Goal: Task Accomplishment & Management: Manage account settings

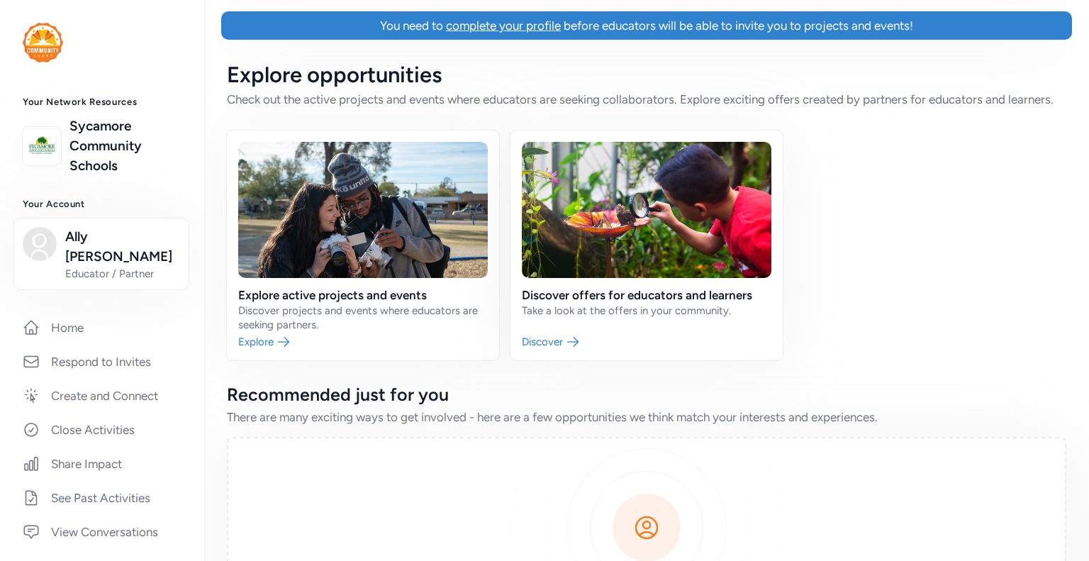
click at [503, 31] on span "complete your profile" at bounding box center [503, 25] width 115 height 14
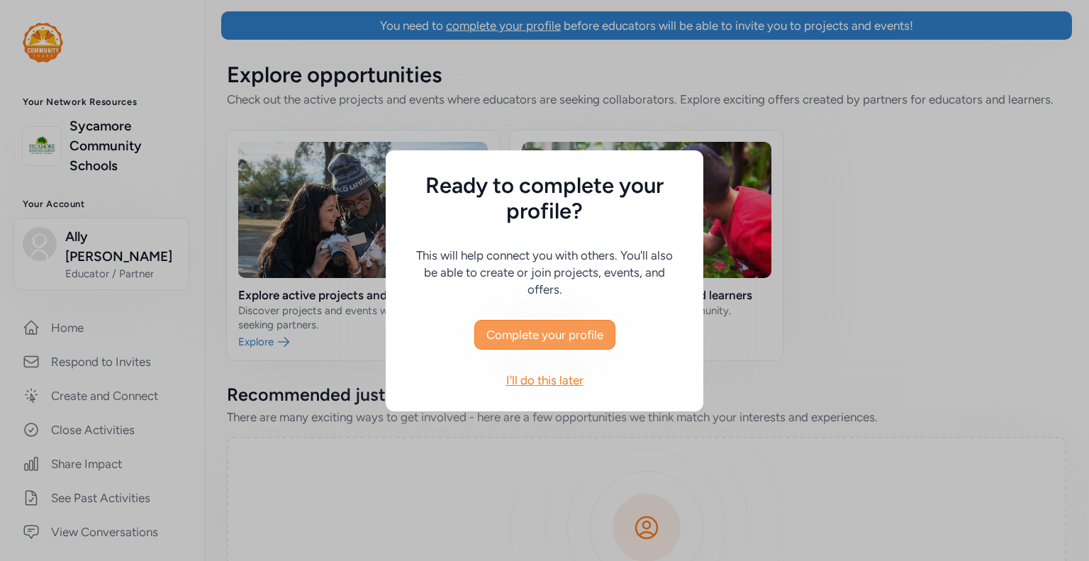
click at [565, 332] on span "Complete your profile" at bounding box center [544, 334] width 117 height 17
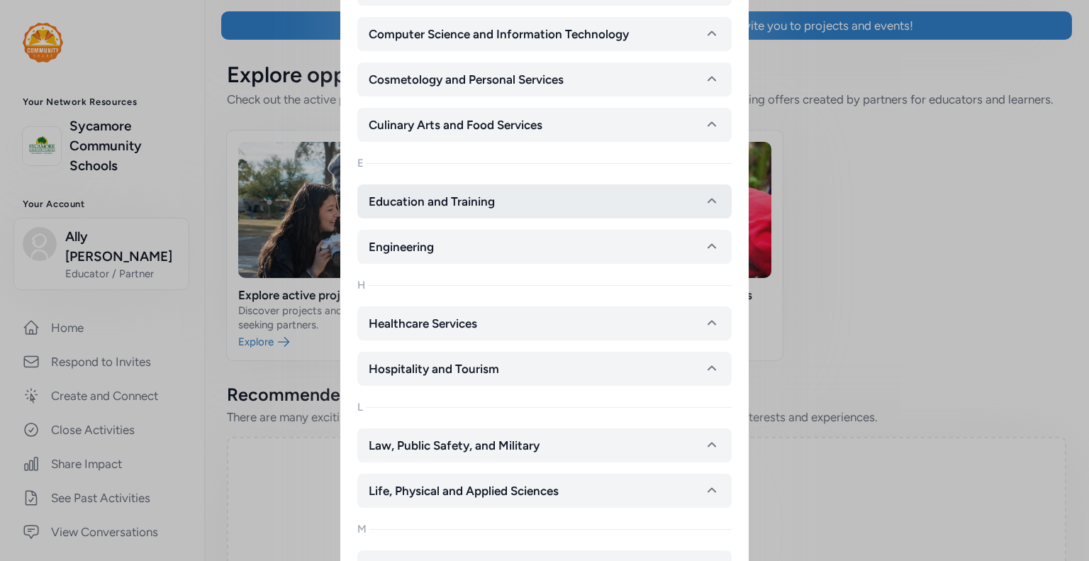
scroll to position [520, 0]
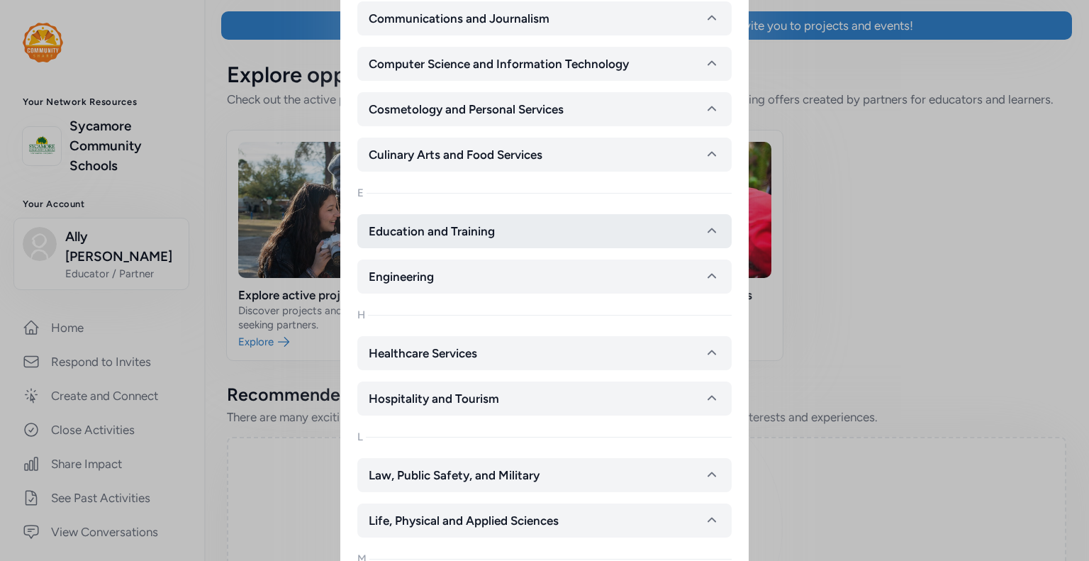
click at [478, 231] on span "Education and Training" at bounding box center [432, 231] width 126 height 17
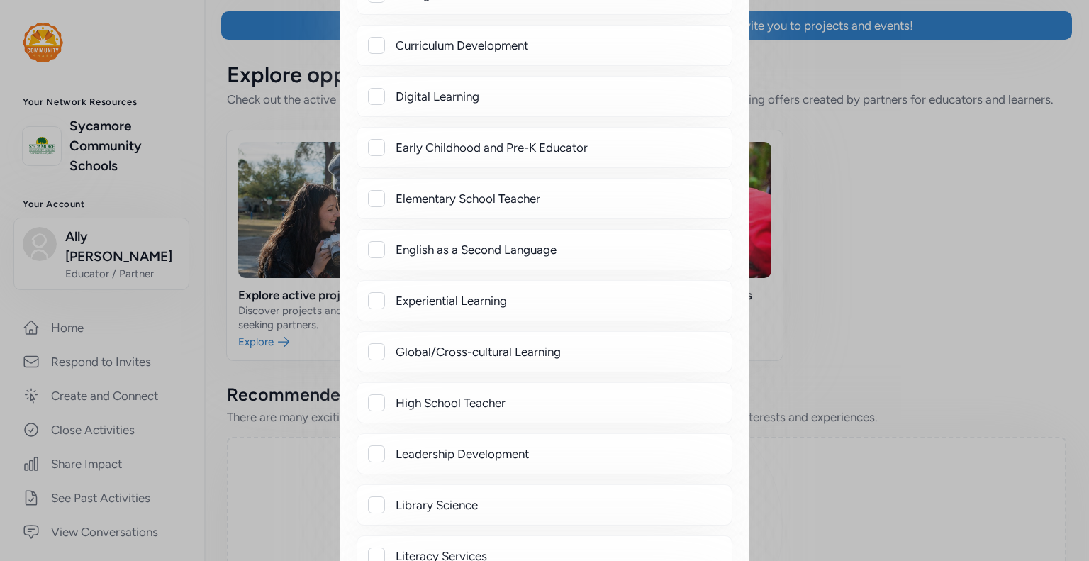
scroll to position [1137, 0]
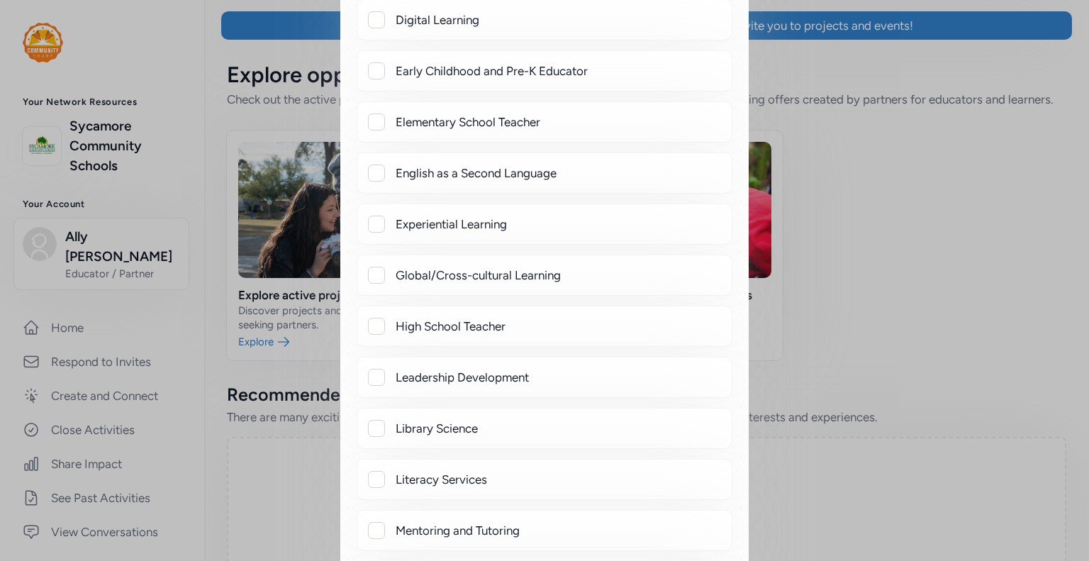
click at [371, 323] on div at bounding box center [376, 326] width 17 height 17
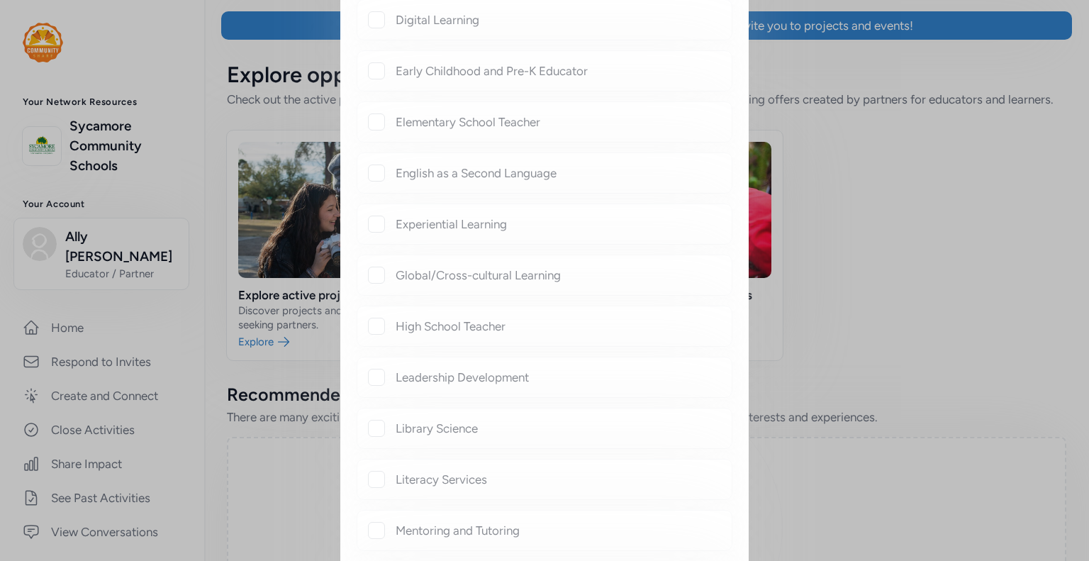
checkbox input "true"
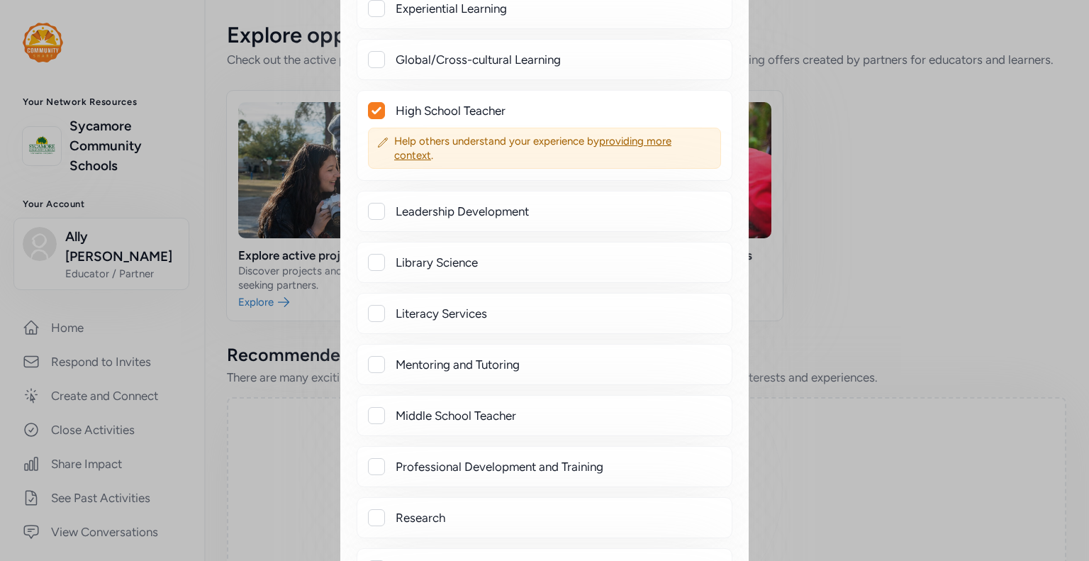
scroll to position [1355, 0]
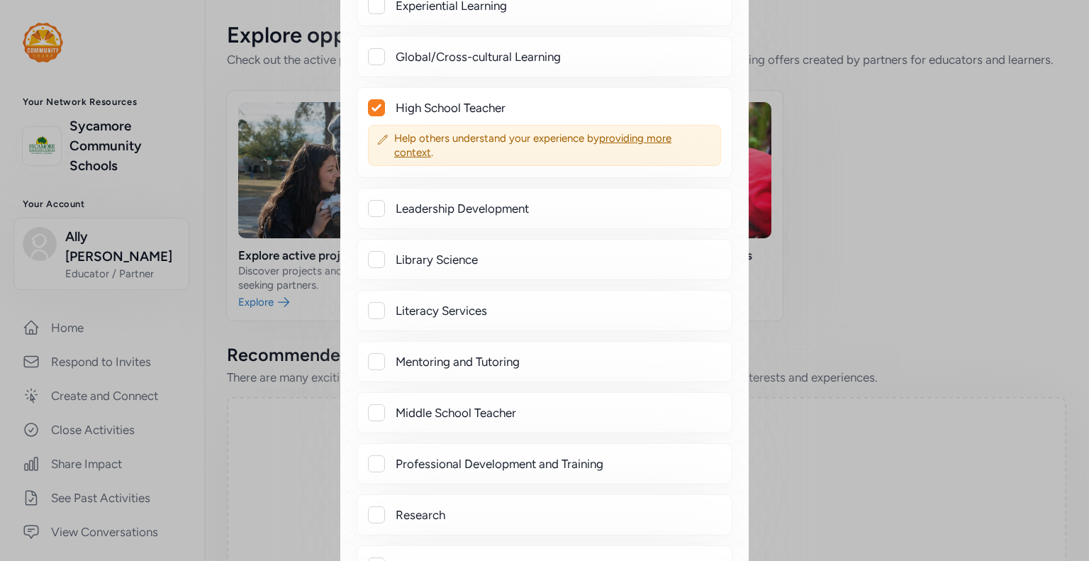
click at [379, 357] on div at bounding box center [376, 361] width 17 height 17
checkbox input "true"
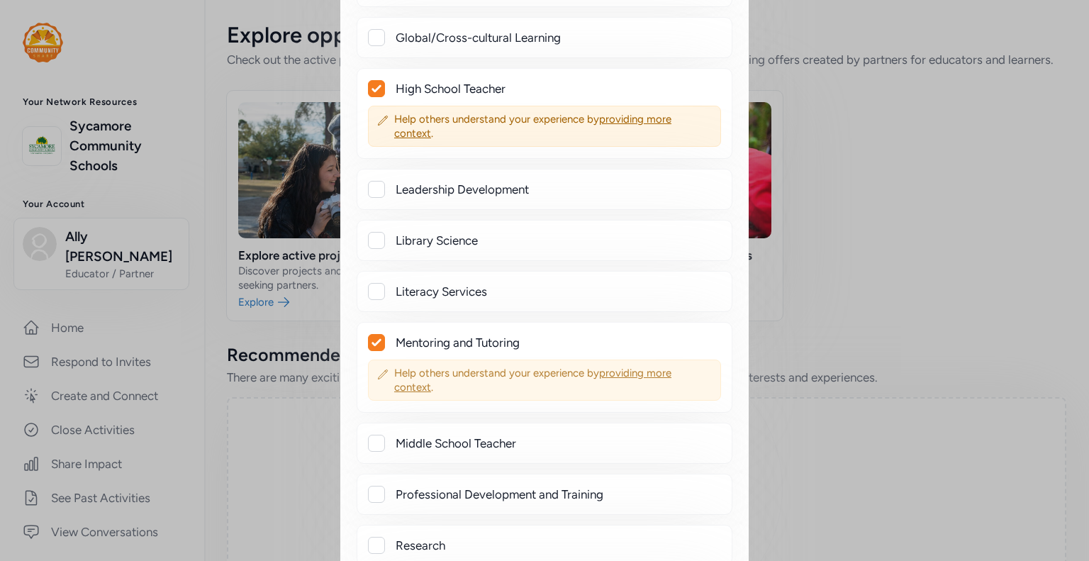
scroll to position [1573, 0]
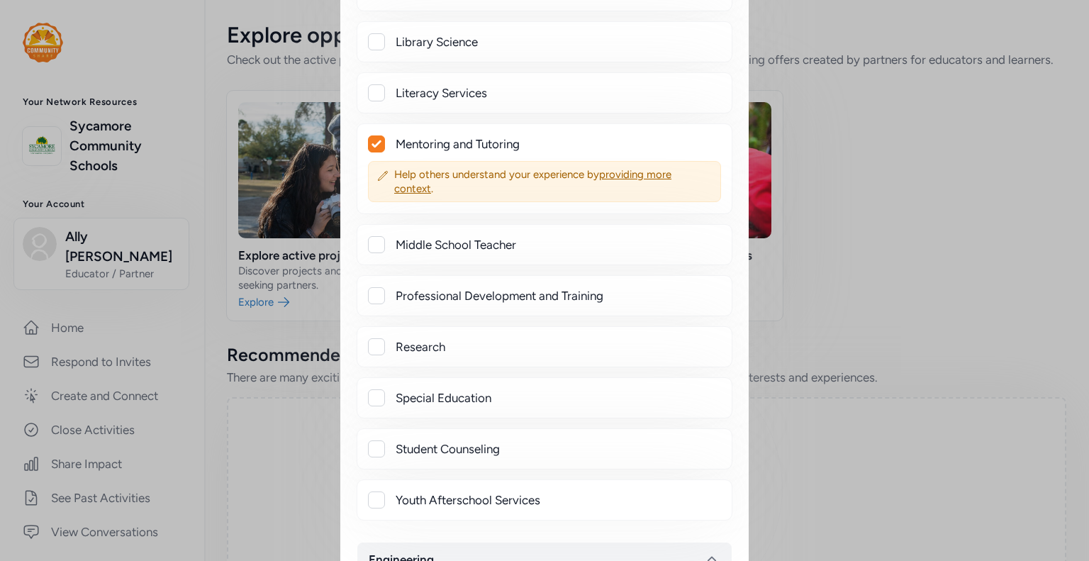
click at [379, 240] on div at bounding box center [376, 244] width 17 height 17
checkbox input "true"
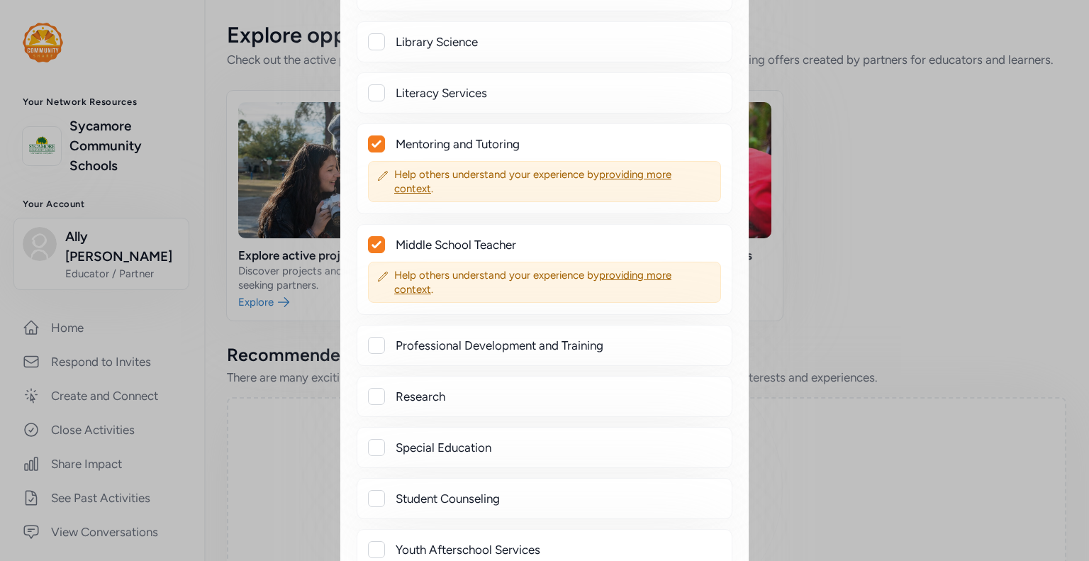
click at [379, 388] on div at bounding box center [376, 396] width 17 height 17
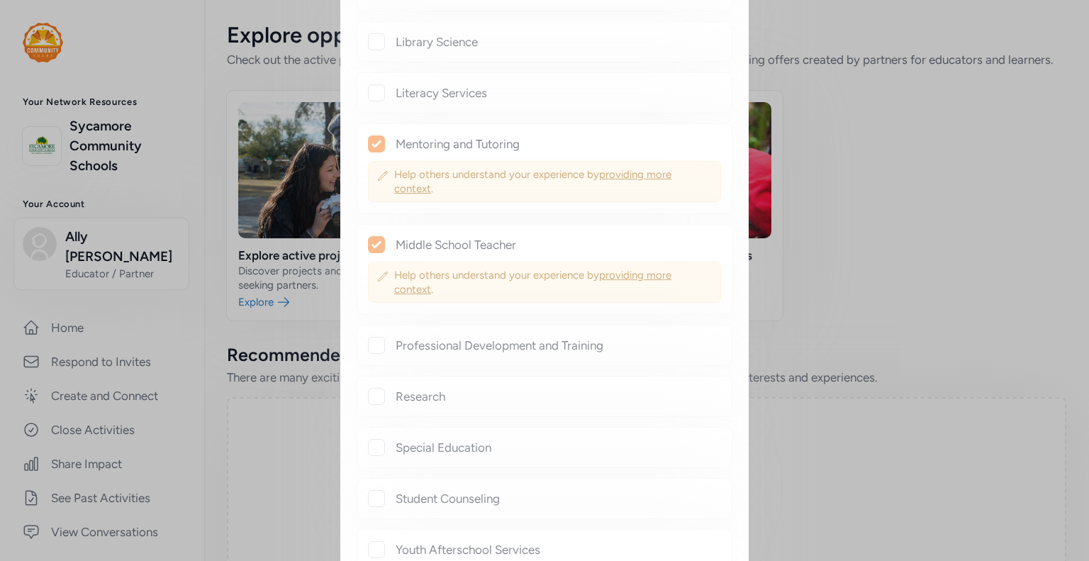
checkbox input "true"
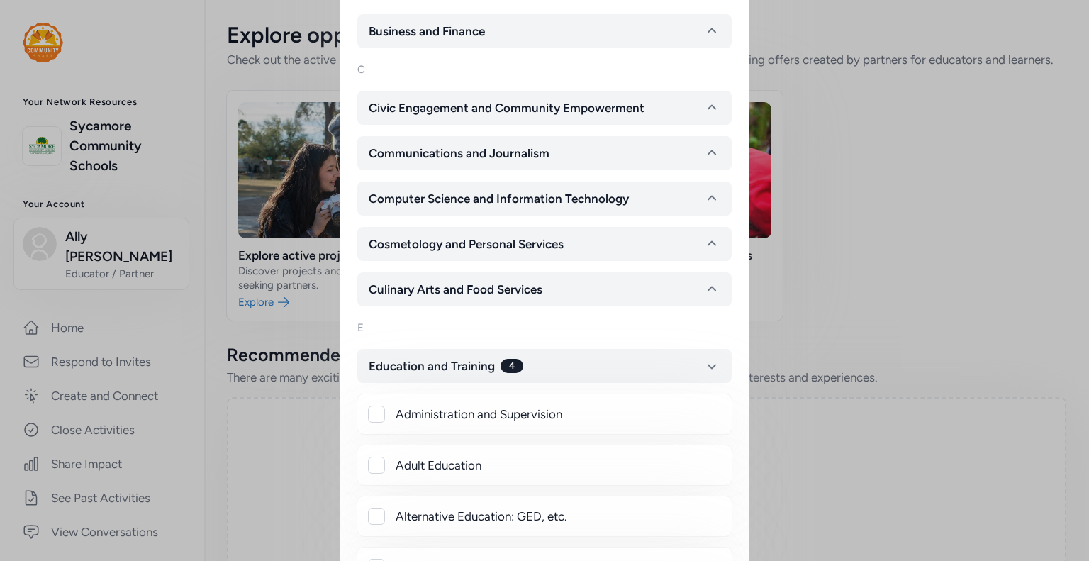
scroll to position [216, 0]
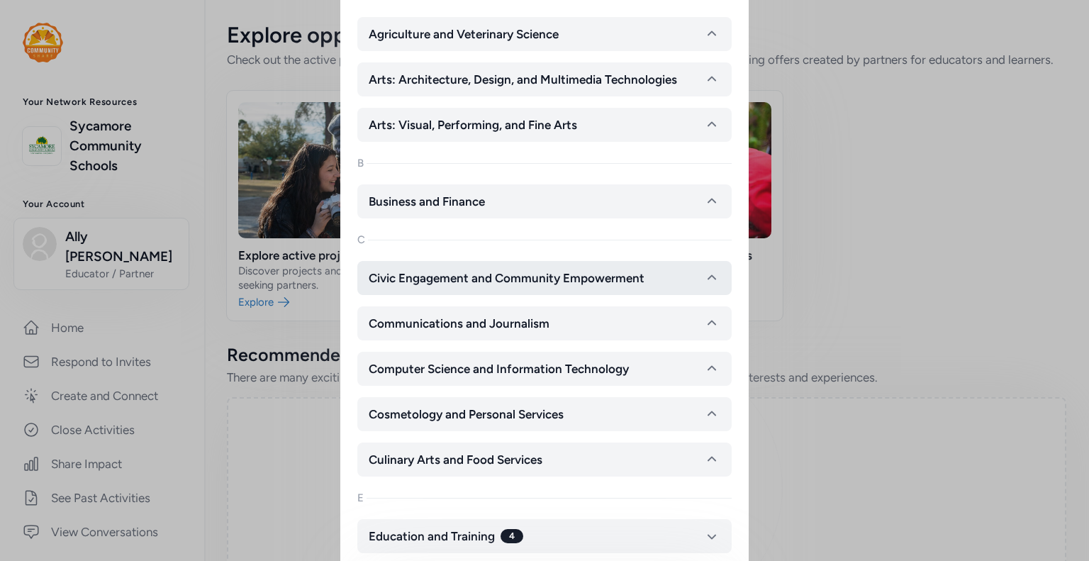
click at [504, 289] on button "Civic Engagement and Community Empowerment" at bounding box center [544, 278] width 374 height 34
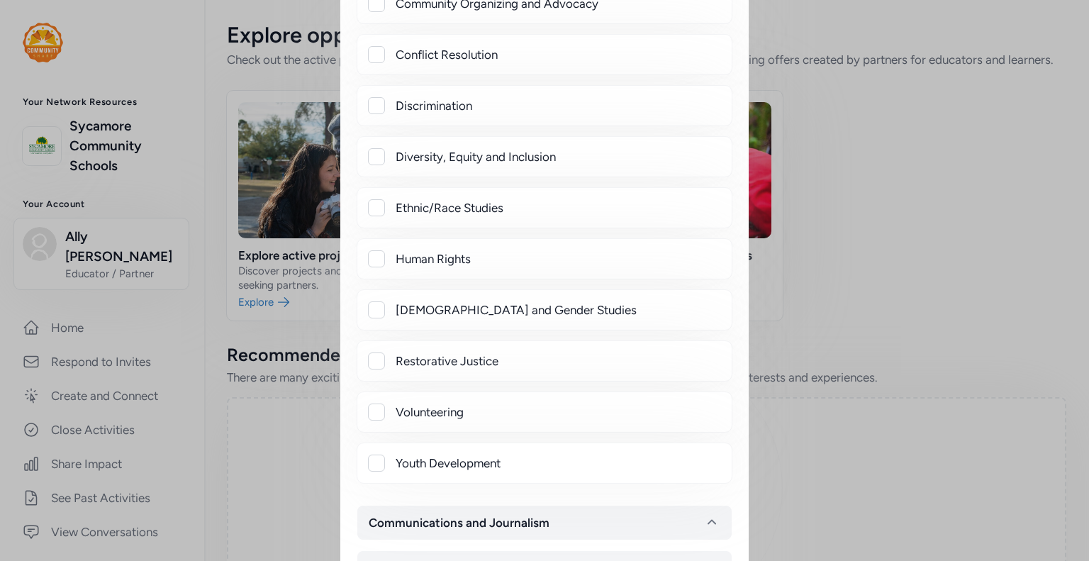
scroll to position [595, 0]
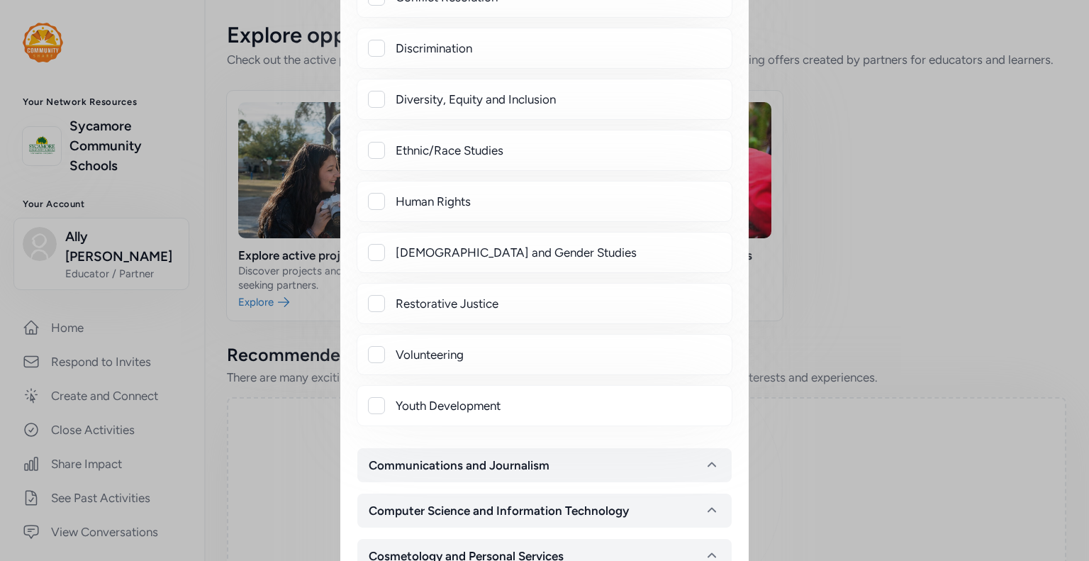
click at [383, 358] on div at bounding box center [376, 354] width 17 height 17
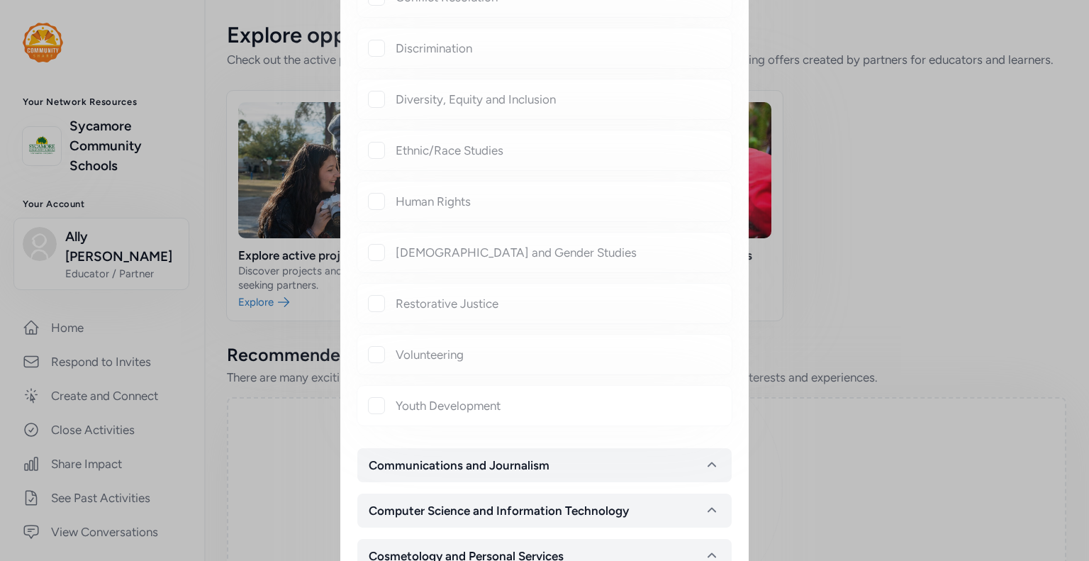
checkbox input "true"
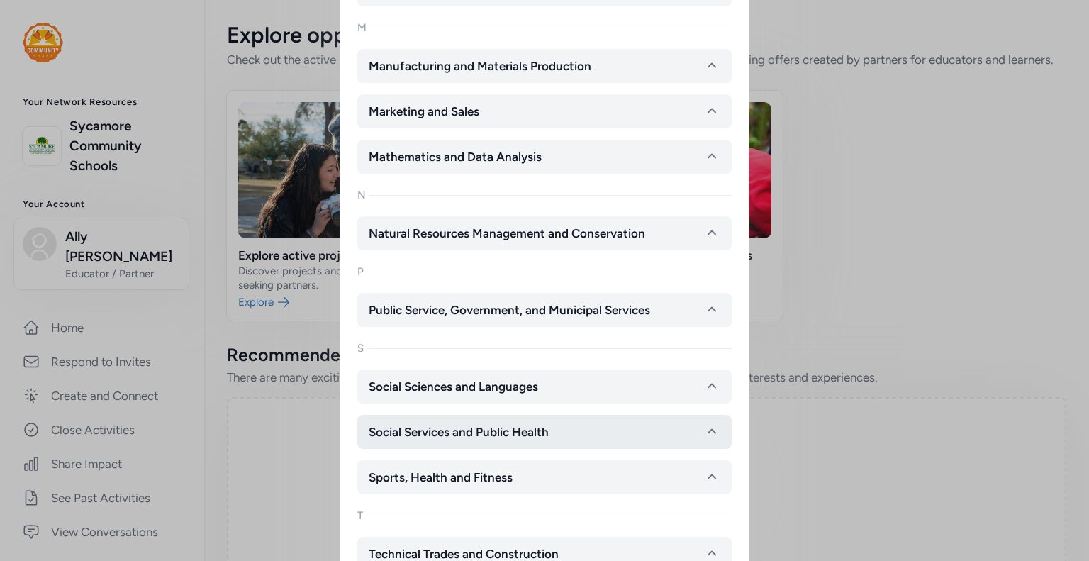
scroll to position [3186, 0]
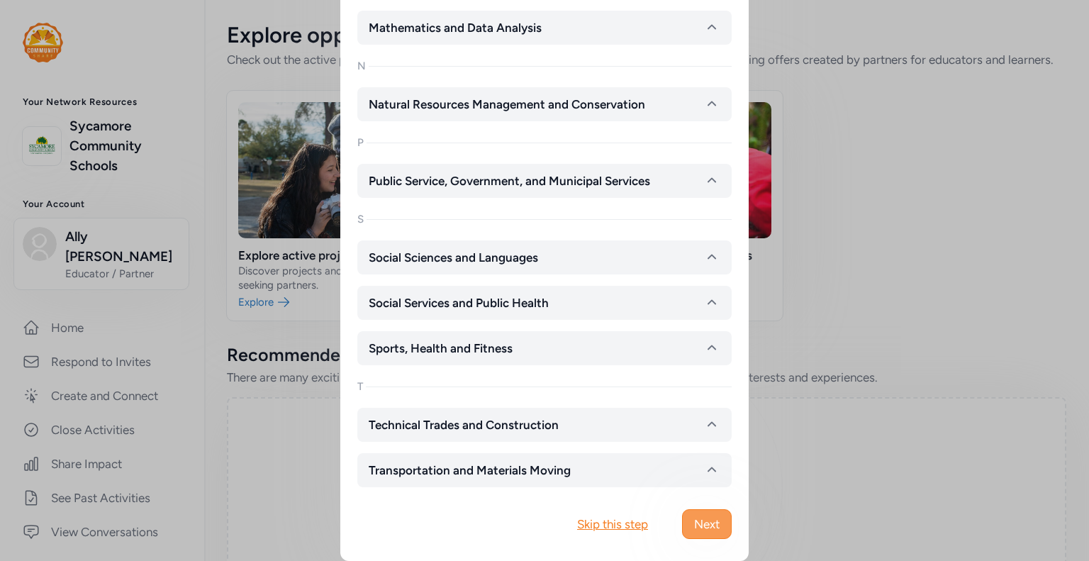
click at [710, 520] on span "Next" at bounding box center [707, 523] width 26 height 17
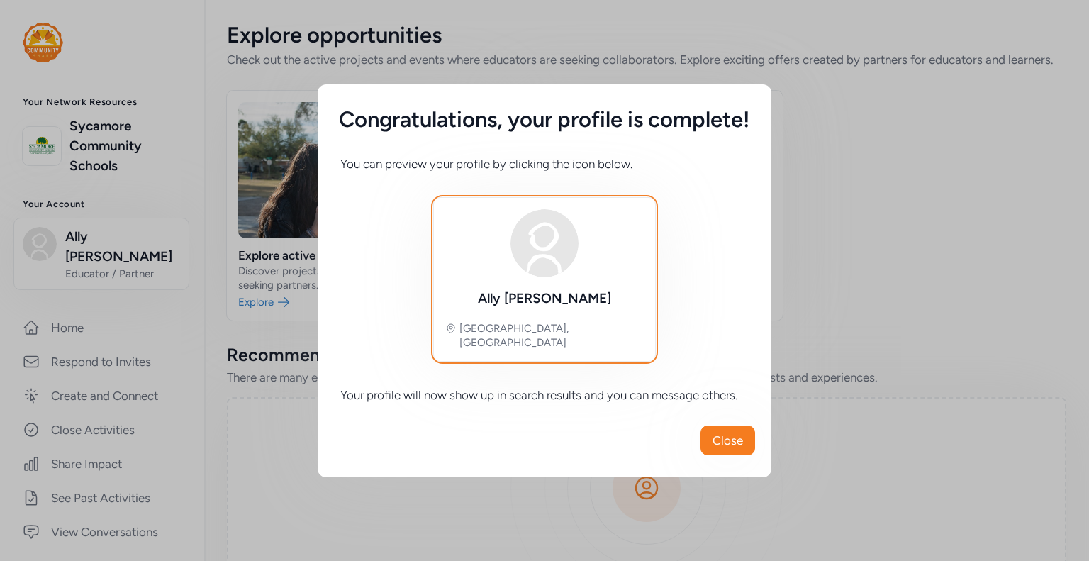
scroll to position [0, 0]
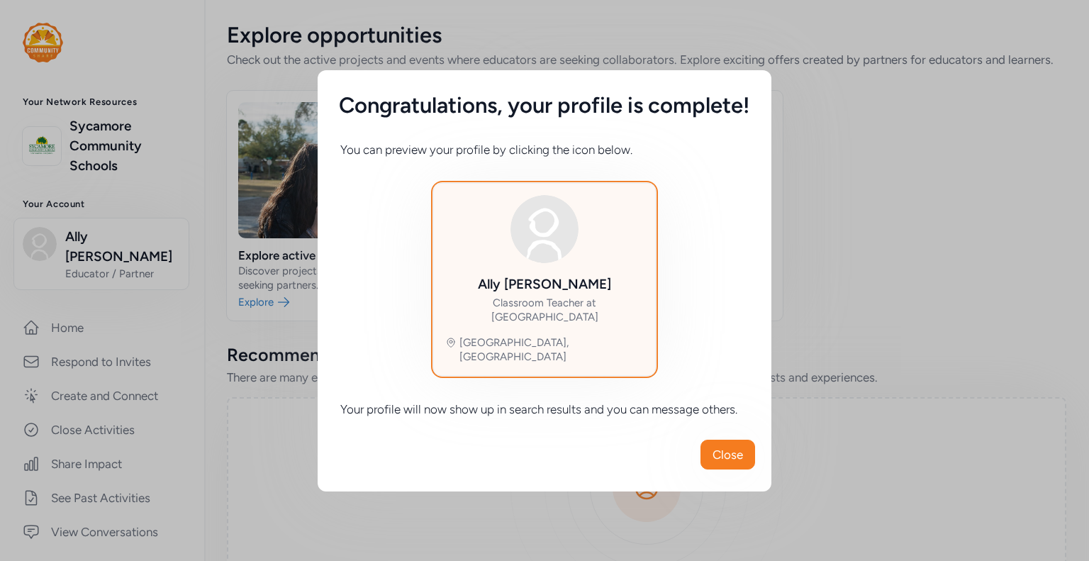
click at [518, 228] on img at bounding box center [544, 229] width 68 height 68
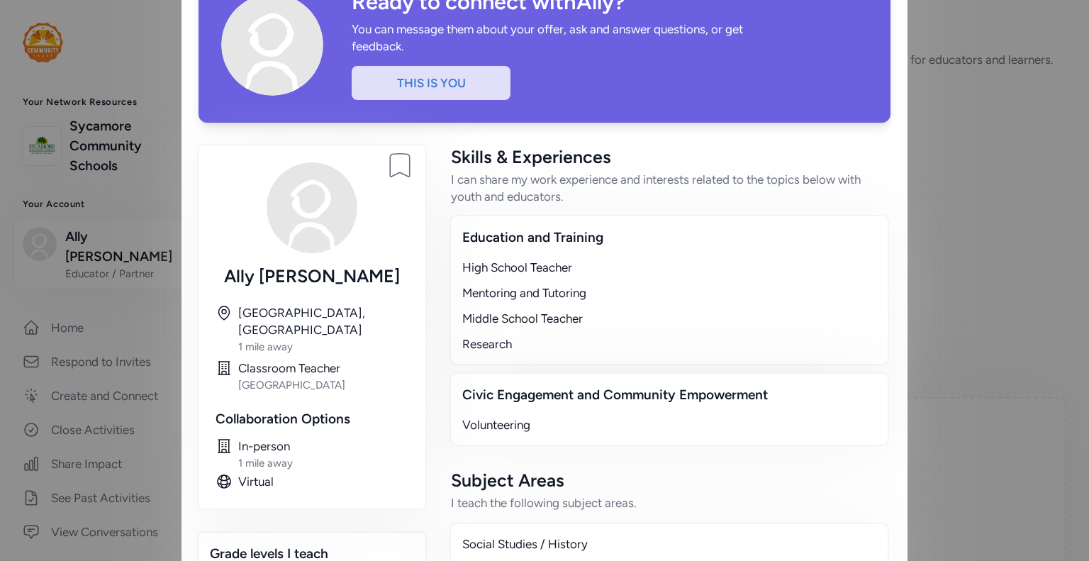
scroll to position [133, 0]
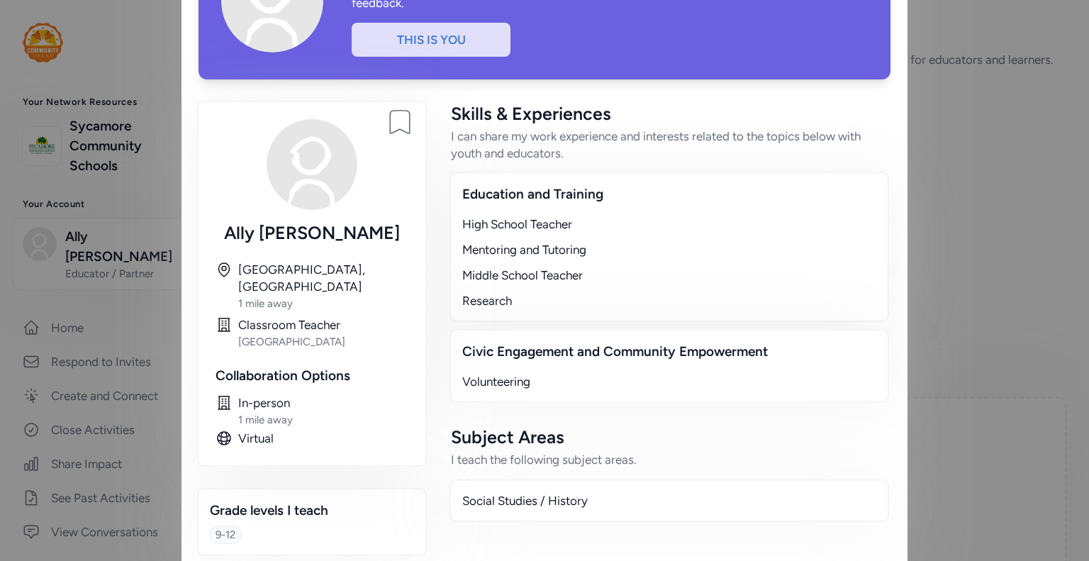
click at [298, 184] on img at bounding box center [312, 164] width 91 height 91
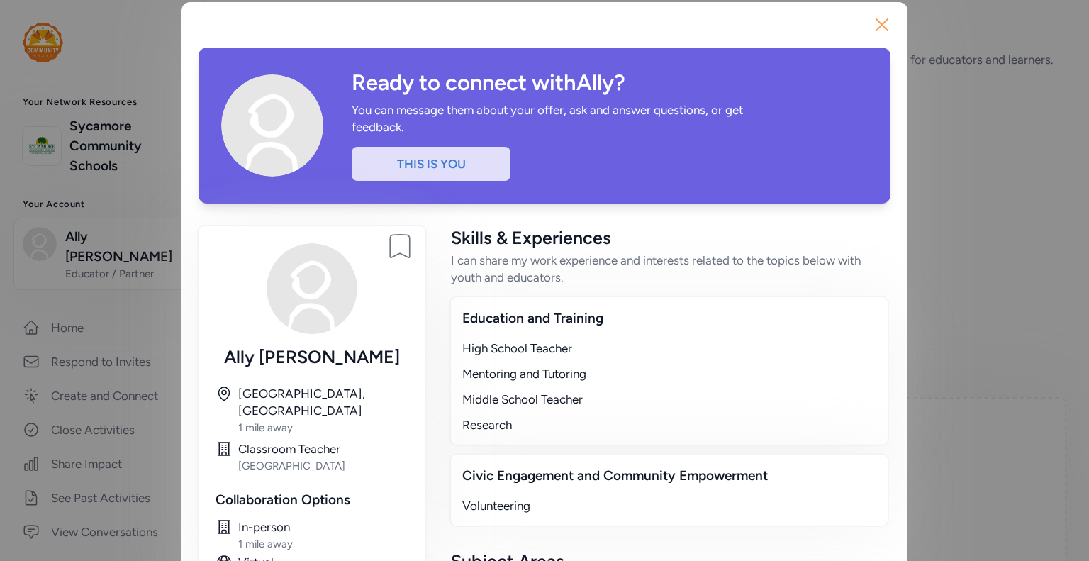
scroll to position [0, 0]
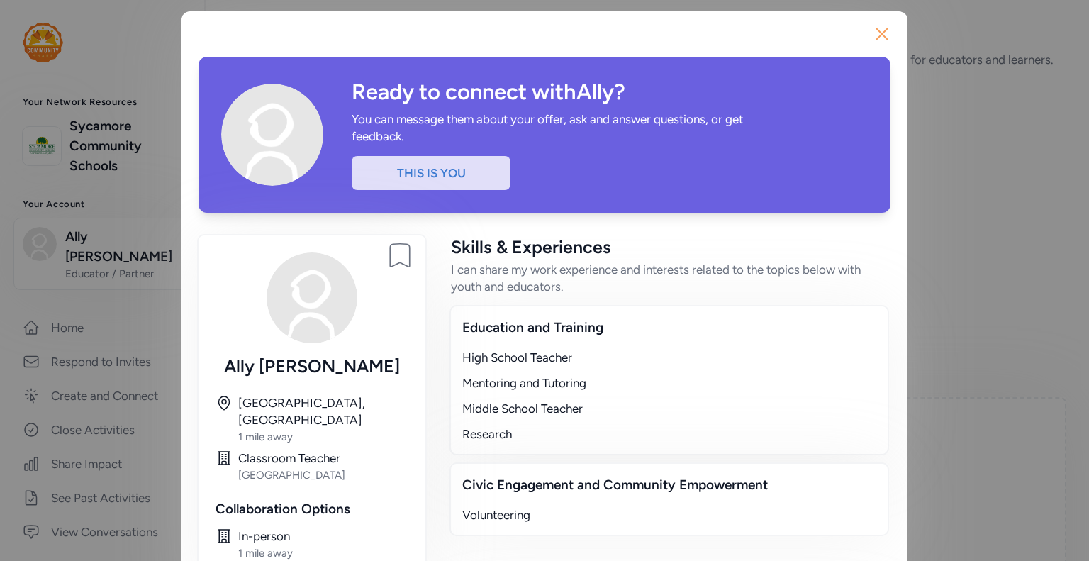
click at [884, 30] on icon "button" at bounding box center [882, 34] width 23 height 23
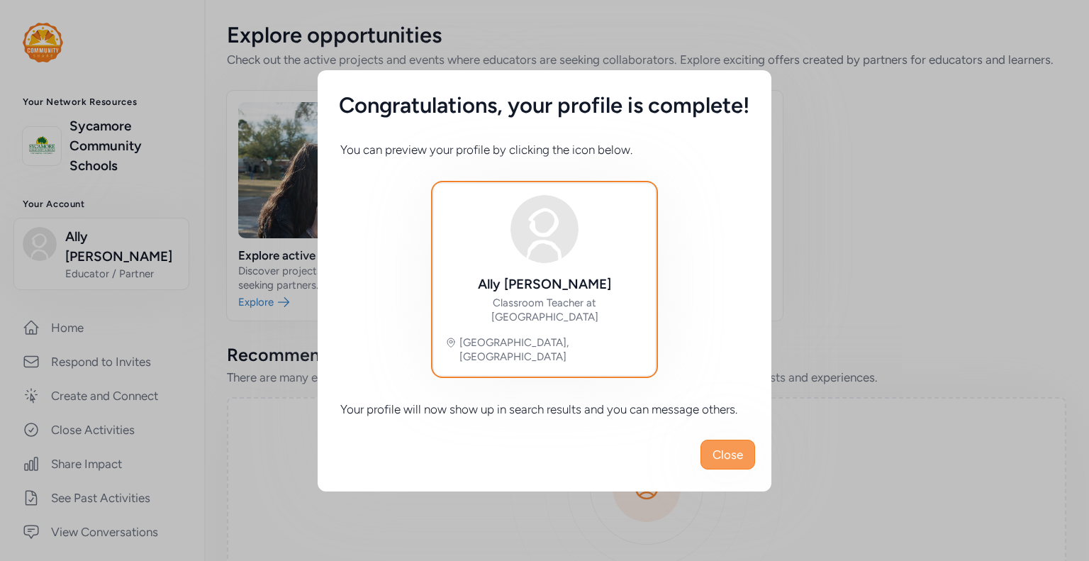
click at [712, 447] on button "Close" at bounding box center [727, 455] width 55 height 30
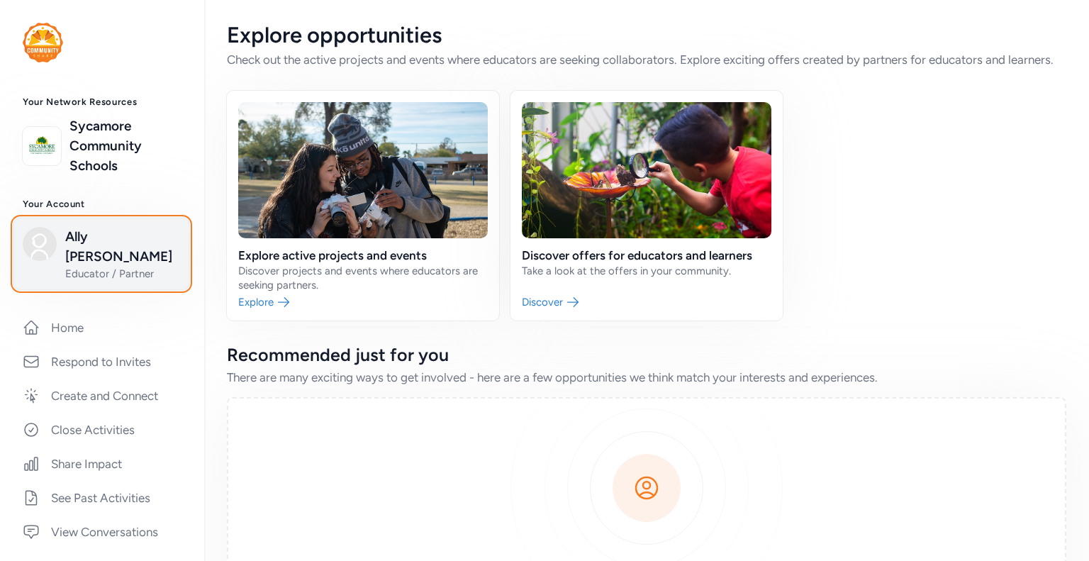
click at [45, 240] on img "button" at bounding box center [40, 244] width 34 height 34
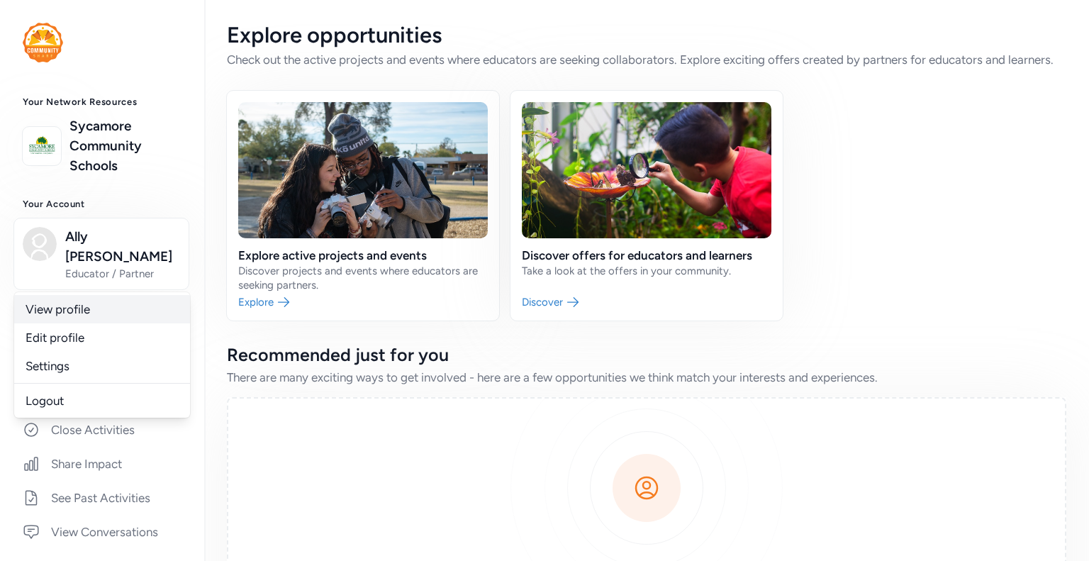
click at [87, 295] on link "View profile" at bounding box center [102, 309] width 176 height 28
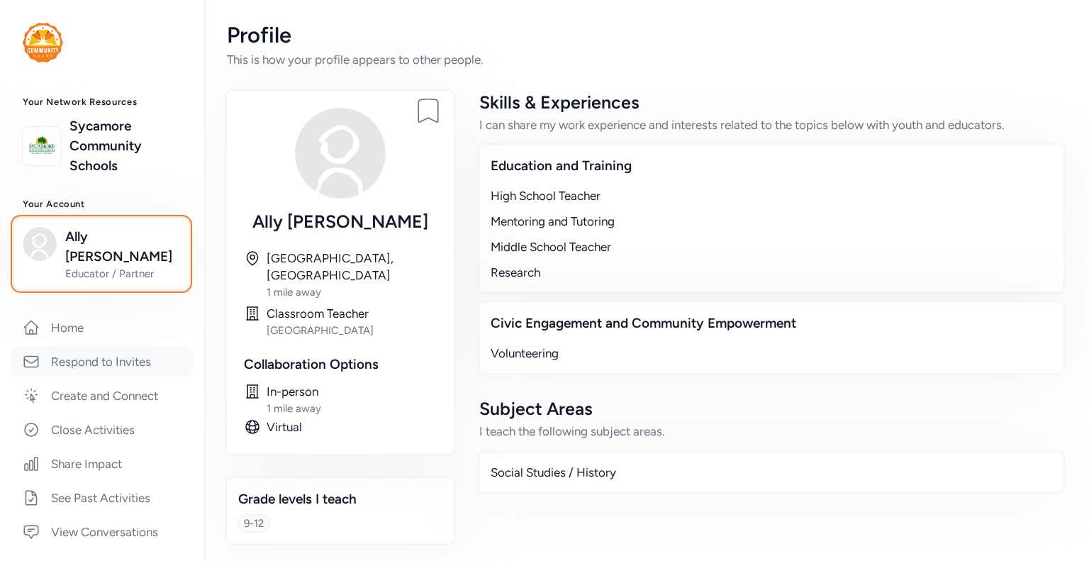
click at [93, 267] on span "Educator / Partner" at bounding box center [122, 274] width 115 height 14
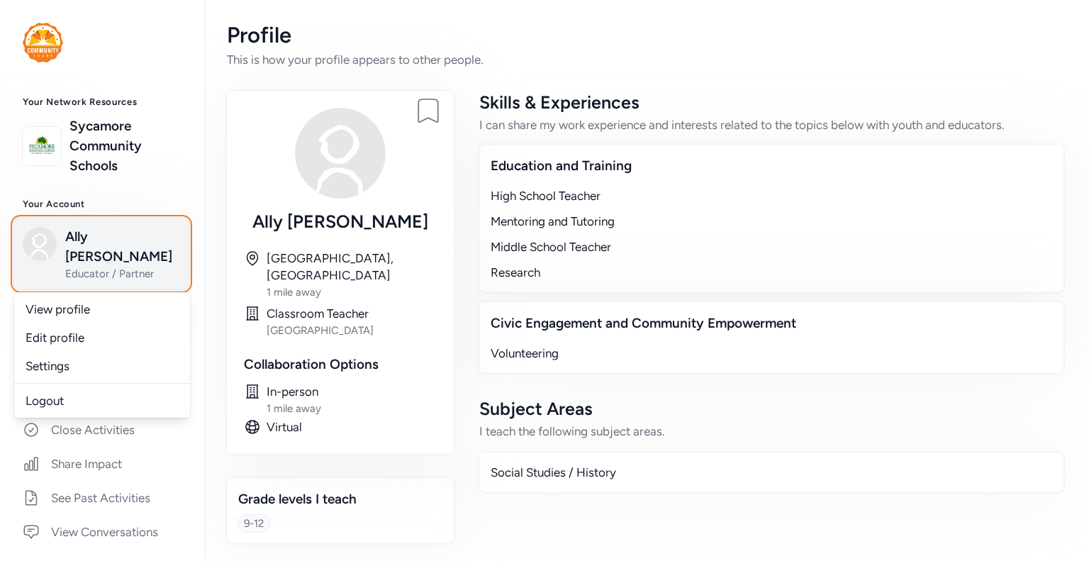
click at [80, 267] on span "Educator / Partner" at bounding box center [122, 274] width 115 height 14
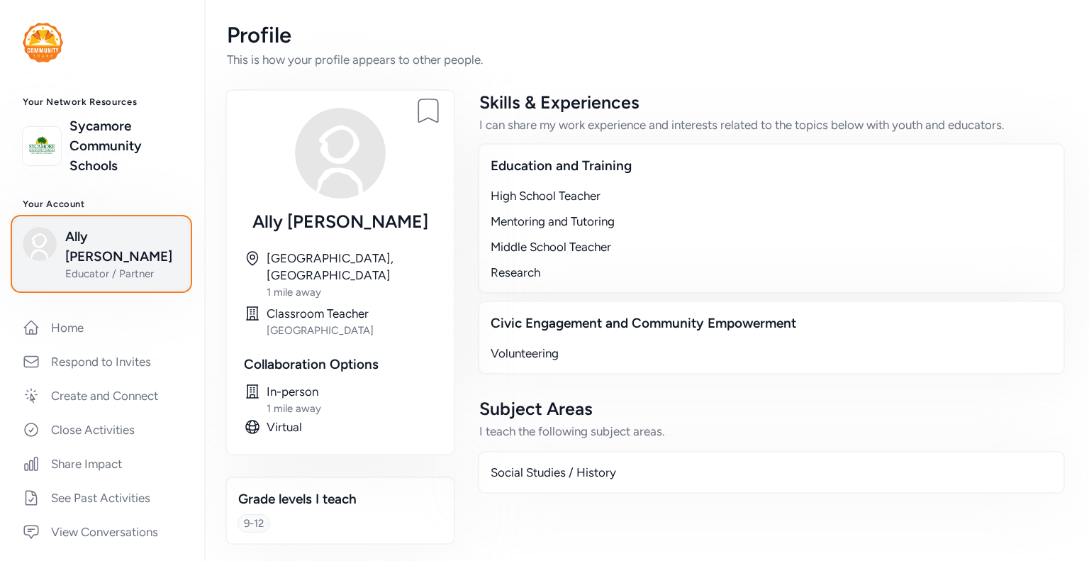
click at [57, 241] on div "Ally [PERSON_NAME] Educator / Partner" at bounding box center [101, 254] width 157 height 54
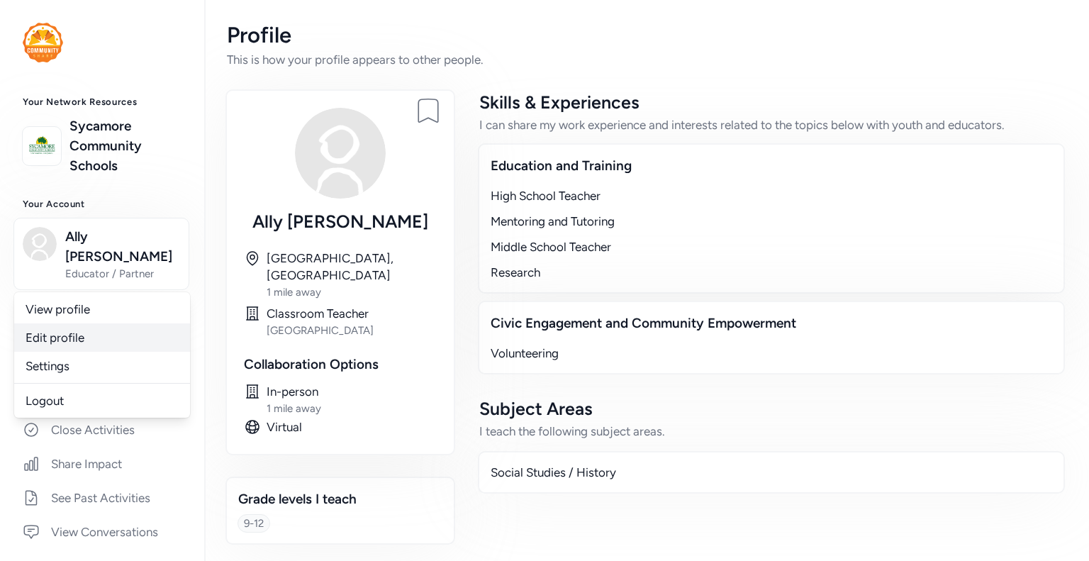
click at [50, 323] on link "Edit profile" at bounding box center [102, 337] width 176 height 28
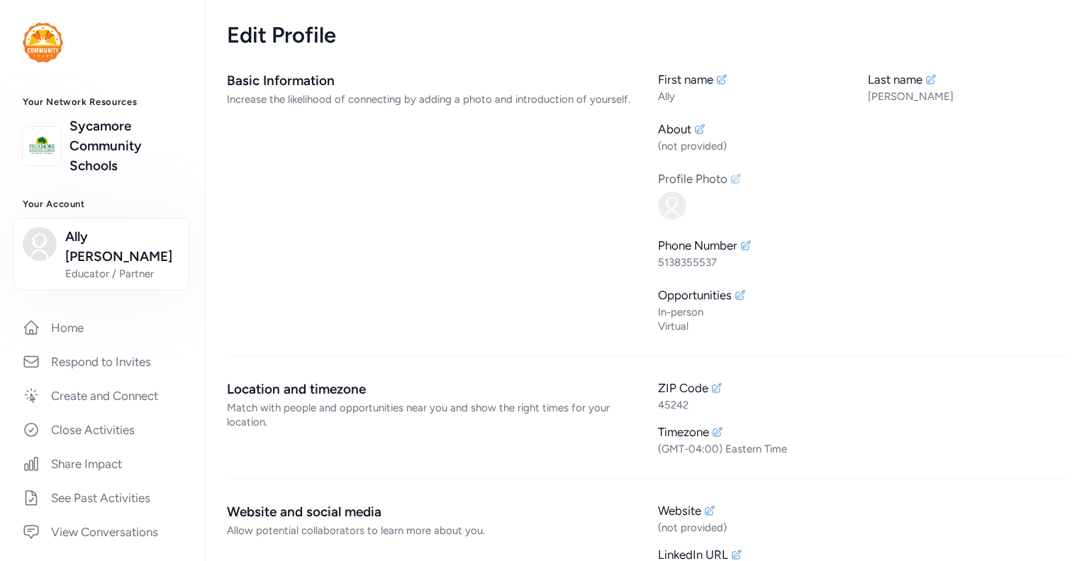
click at [673, 211] on img at bounding box center [672, 205] width 28 height 28
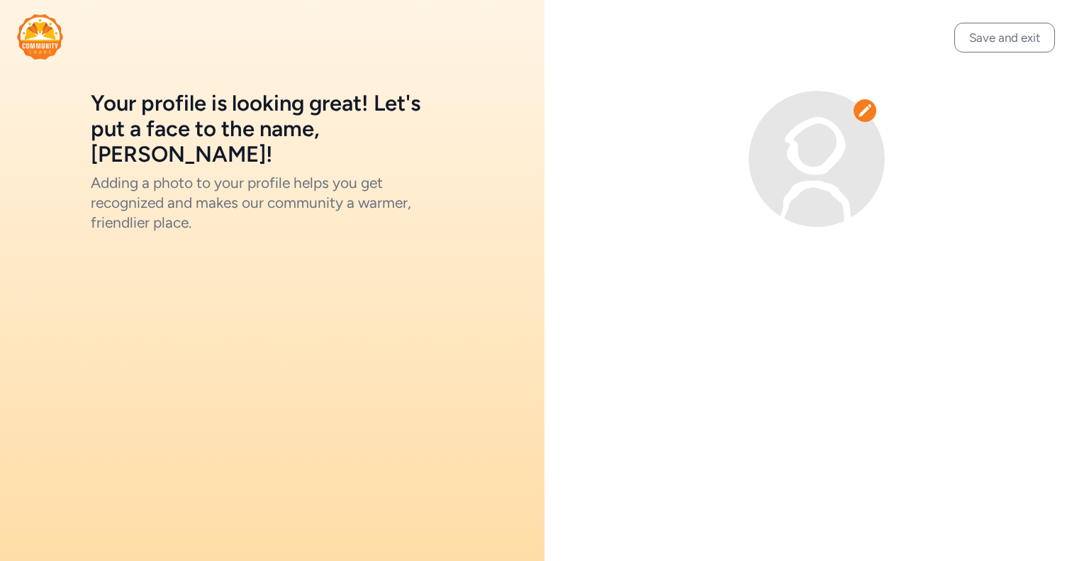
click at [819, 155] on img at bounding box center [817, 159] width 136 height 136
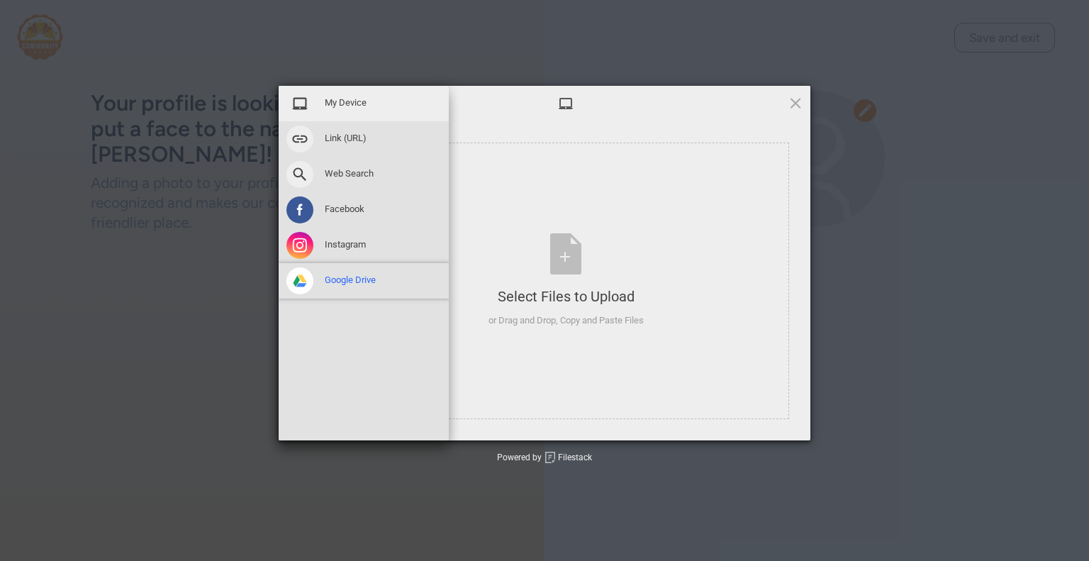
click at [343, 286] on span "Google Drive" at bounding box center [350, 280] width 51 height 13
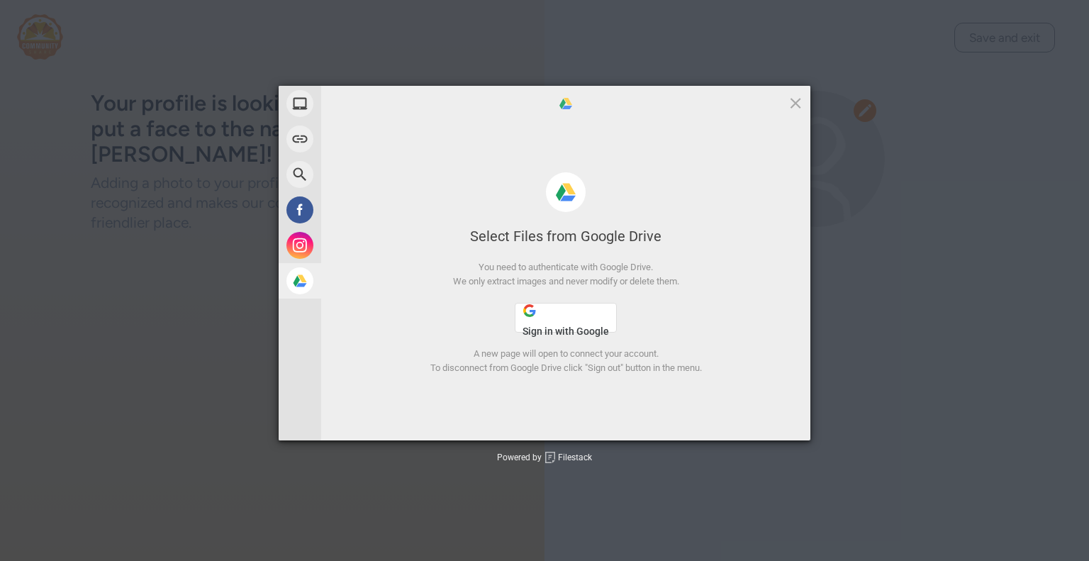
click at [581, 320] on button "Sign in with Google" at bounding box center [566, 318] width 102 height 30
click at [573, 315] on button "Sign in with Google" at bounding box center [566, 318] width 102 height 30
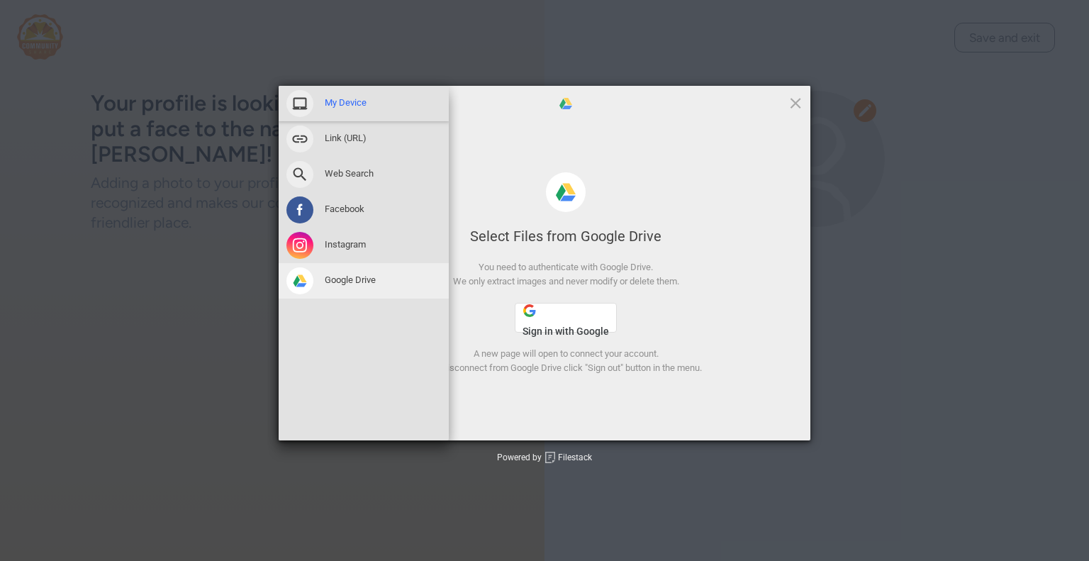
click at [369, 101] on div "My Device" at bounding box center [364, 103] width 170 height 35
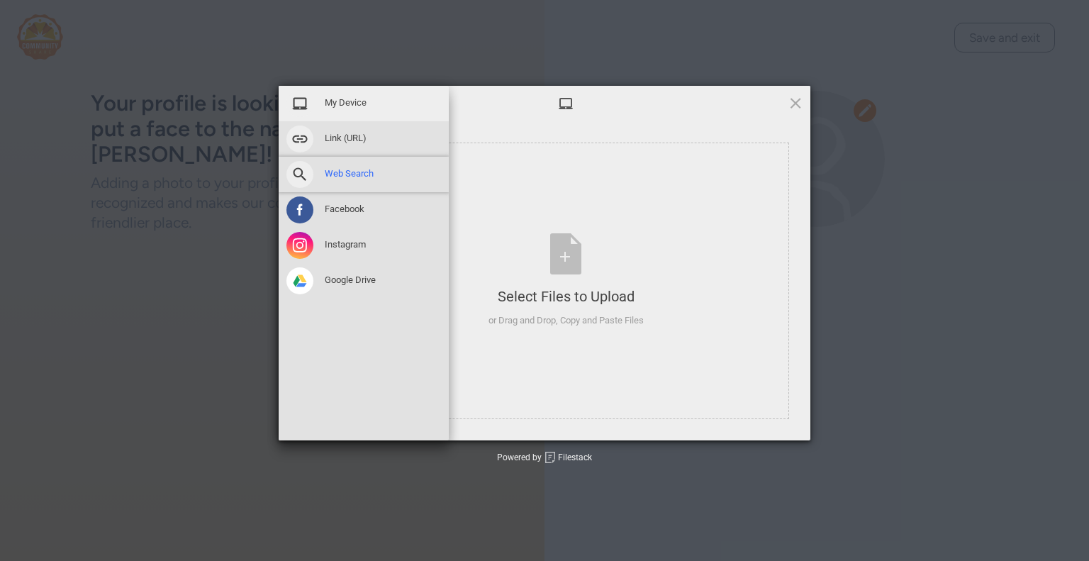
click at [354, 177] on span "Web Search" at bounding box center [349, 173] width 49 height 13
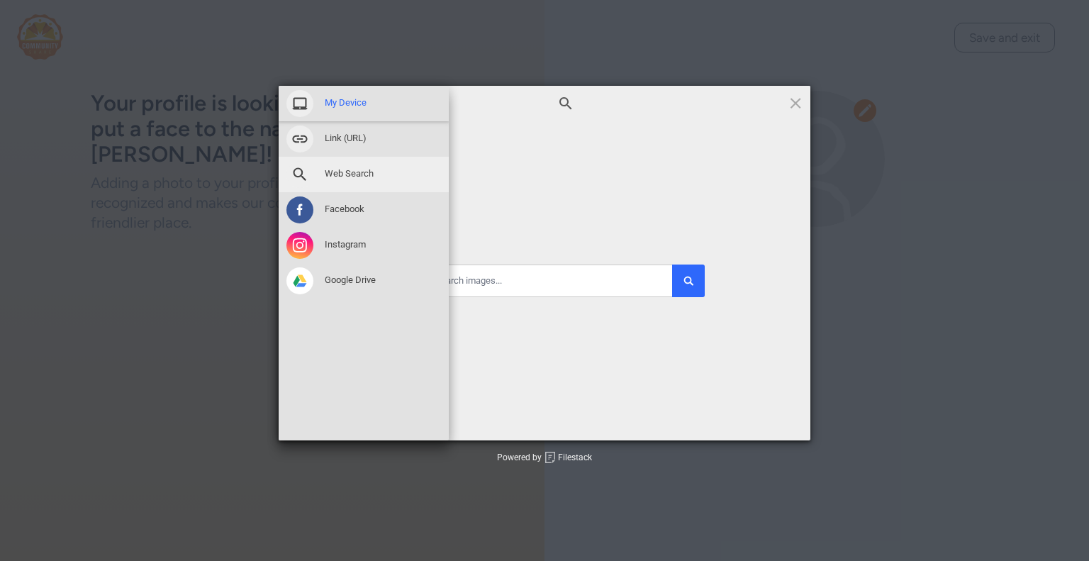
click at [345, 111] on div "My Device" at bounding box center [364, 103] width 170 height 35
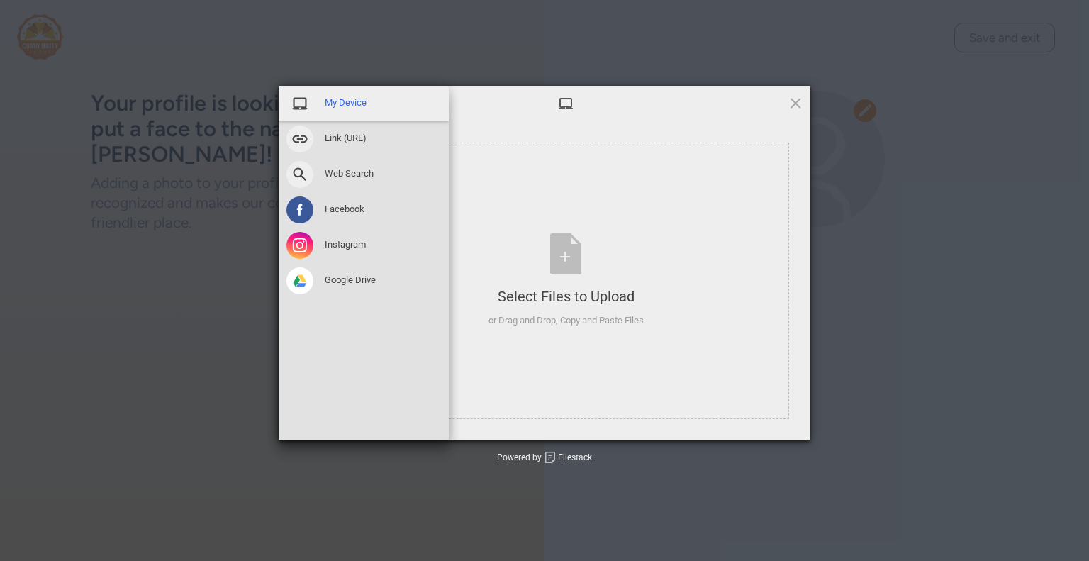
click at [347, 106] on span "My Device" at bounding box center [346, 102] width 42 height 13
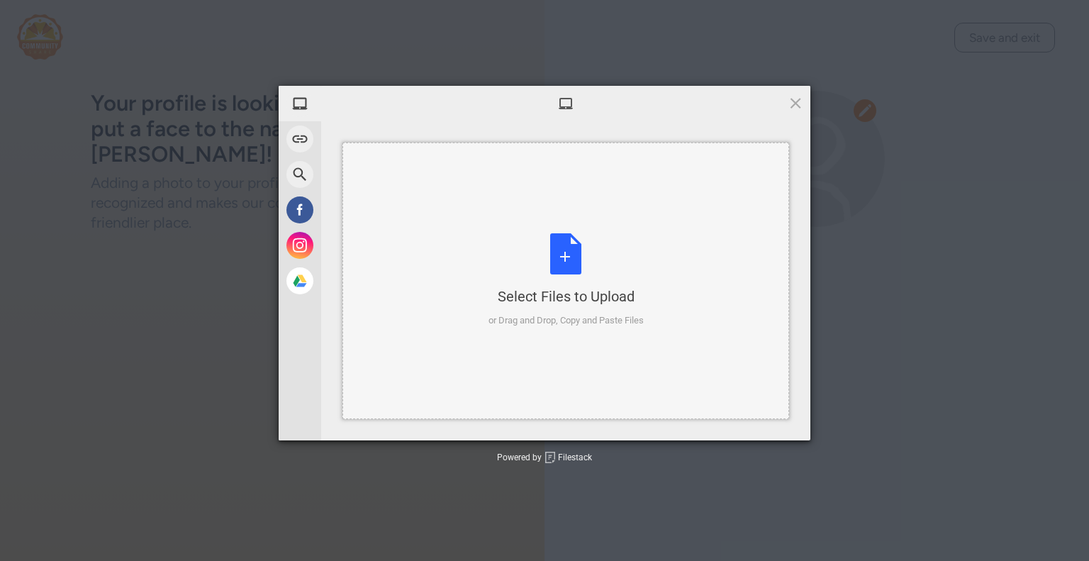
click at [551, 264] on div "Select Files to Upload or Drag and Drop, Copy and Paste Files" at bounding box center [565, 280] width 155 height 94
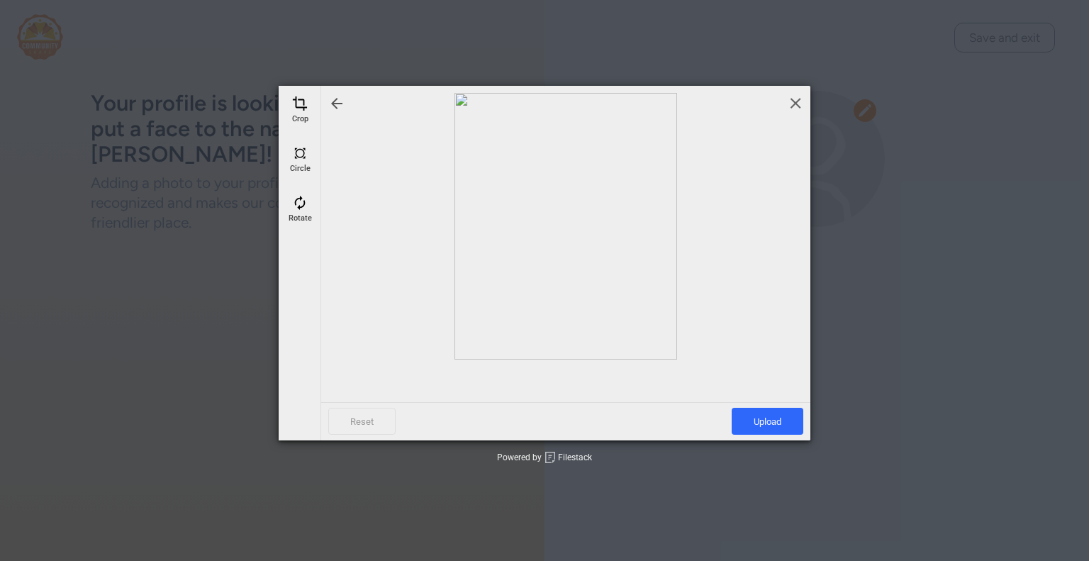
click at [793, 102] on span at bounding box center [796, 103] width 16 height 16
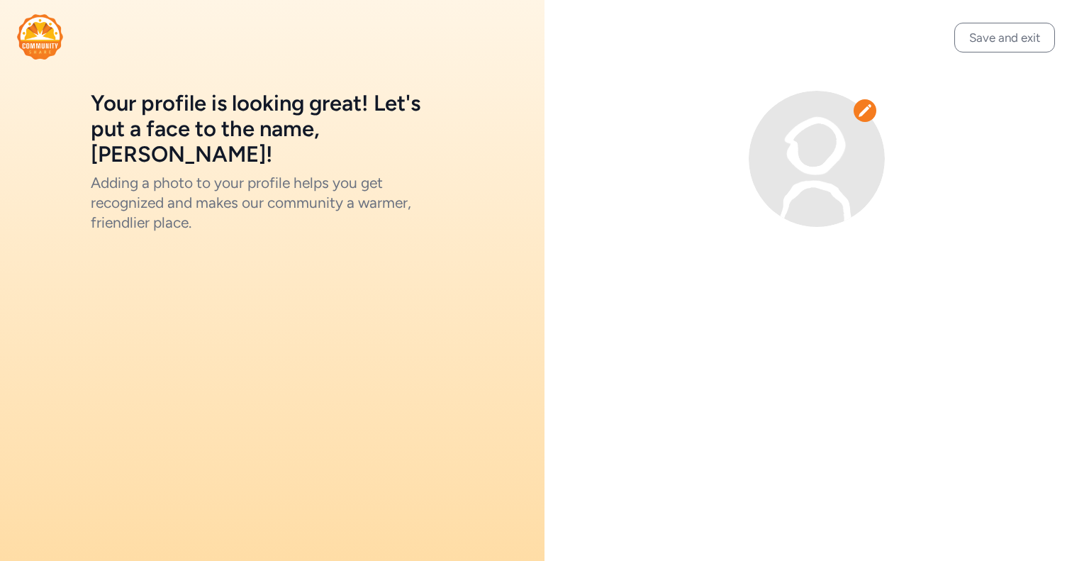
click at [861, 111] on icon at bounding box center [865, 110] width 14 height 14
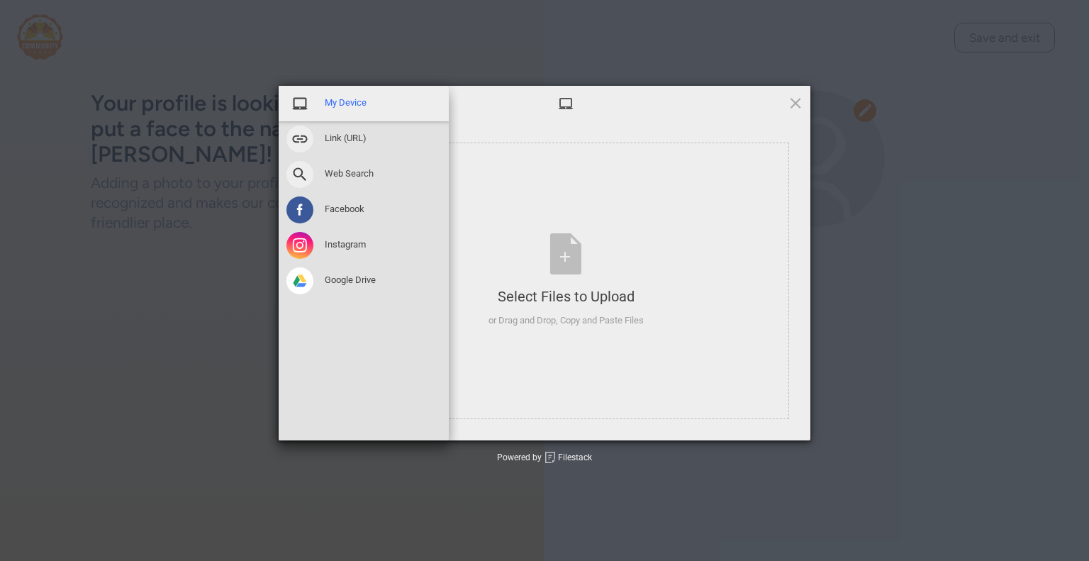
click at [296, 102] on span at bounding box center [299, 103] width 27 height 27
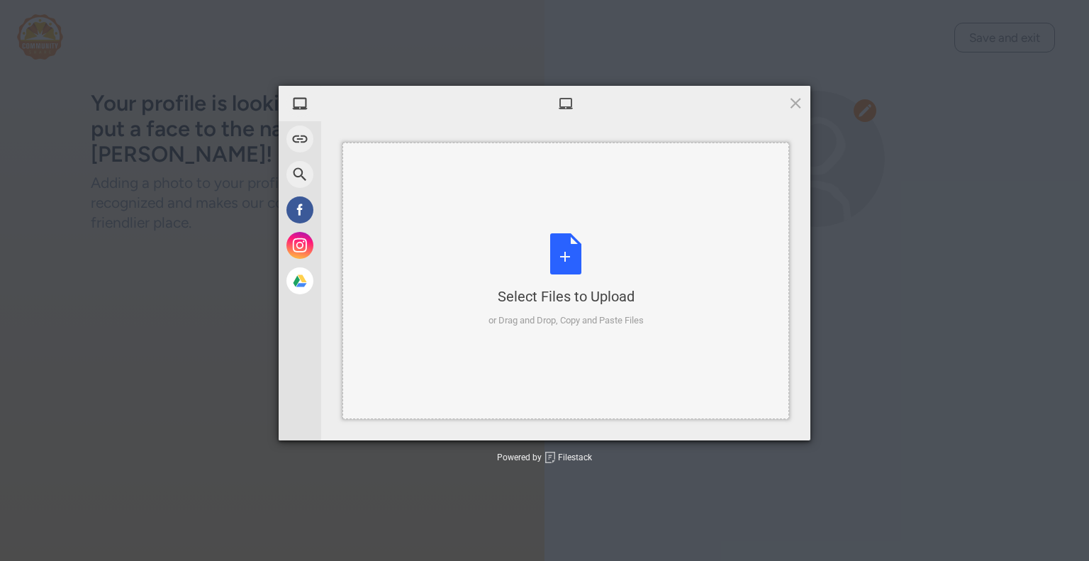
click at [556, 261] on div "Select Files to Upload or Drag and Drop, Copy and Paste Files" at bounding box center [565, 280] width 155 height 94
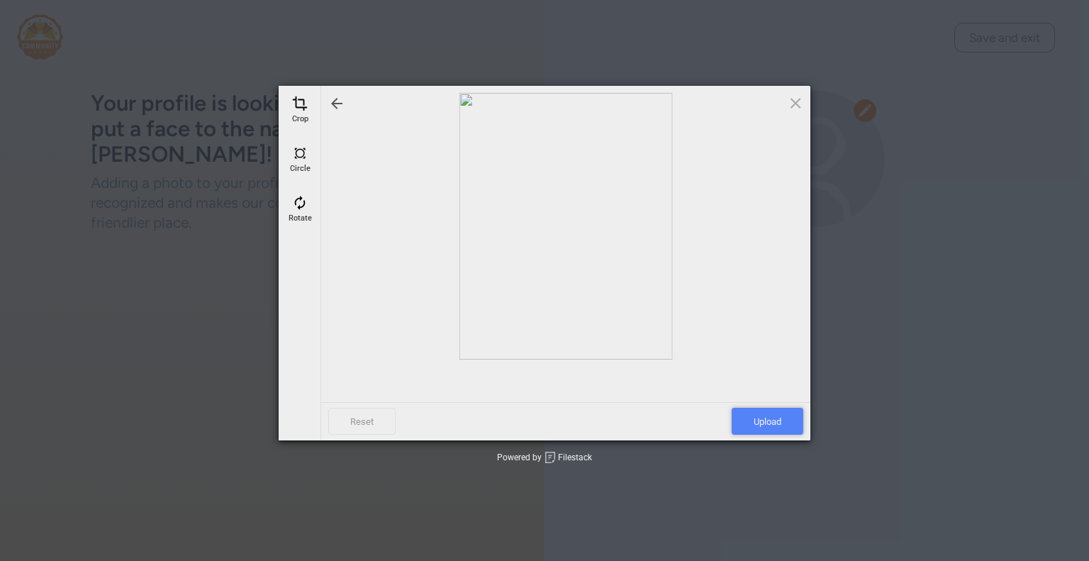
click at [763, 421] on span "Upload" at bounding box center [768, 421] width 72 height 27
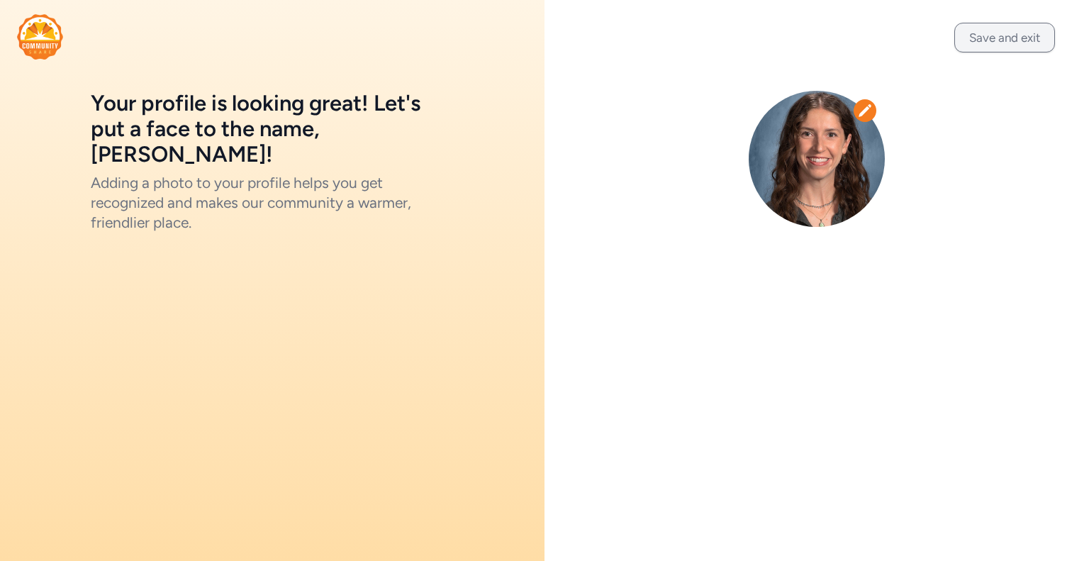
click at [1003, 32] on button "Save and exit" at bounding box center [1004, 38] width 101 height 30
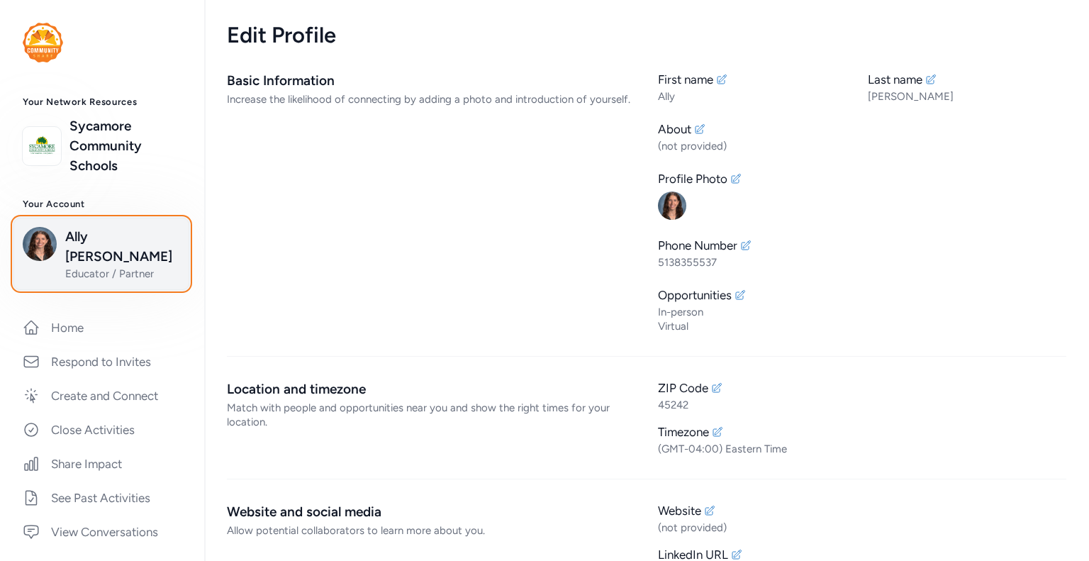
click at [68, 267] on span "Educator / Partner" at bounding box center [122, 274] width 115 height 14
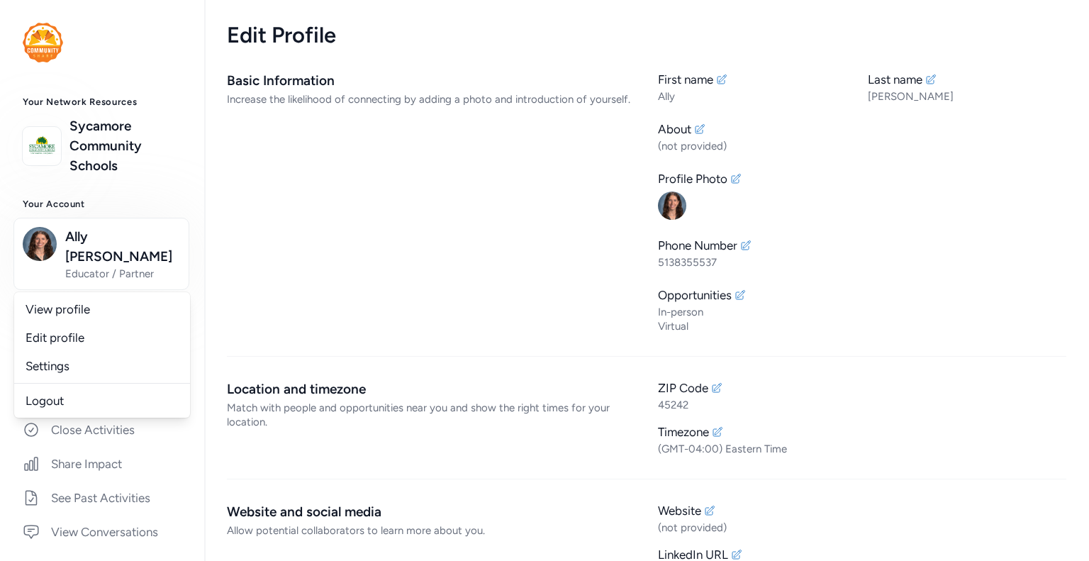
click at [76, 295] on link "View profile" at bounding box center [102, 309] width 176 height 28
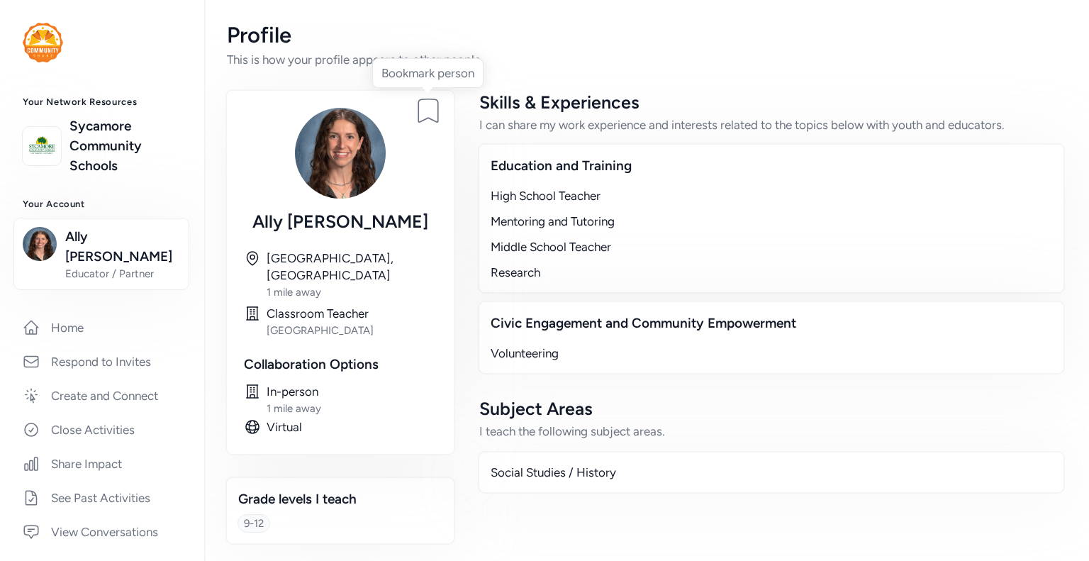
click at [430, 112] on icon at bounding box center [428, 110] width 20 height 23
click at [47, 39] on img at bounding box center [43, 43] width 40 height 40
